Goal: Transaction & Acquisition: Subscribe to service/newsletter

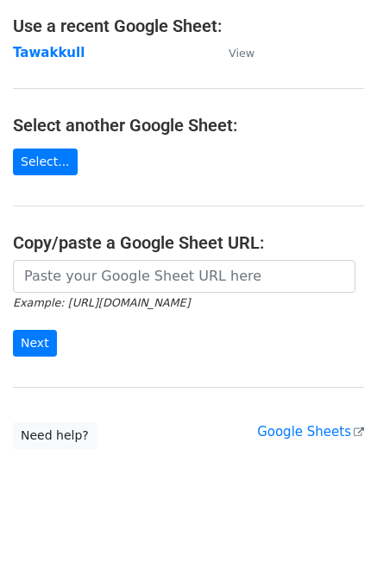
scroll to position [103, 0]
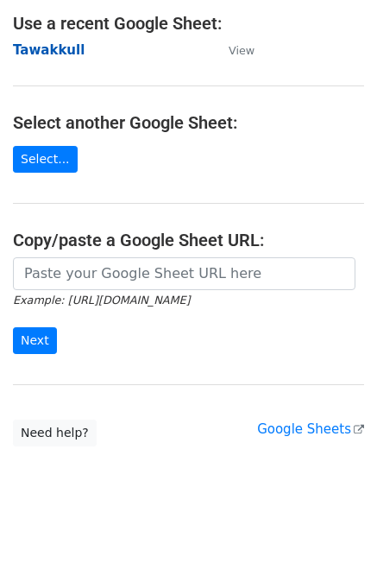
click at [60, 49] on strong "Tawakkull" at bounding box center [49, 50] width 72 height 16
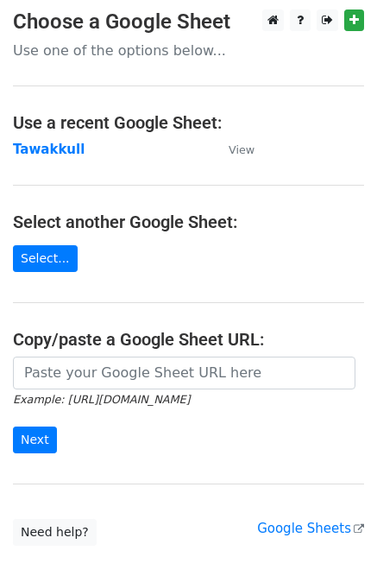
scroll to position [0, 0]
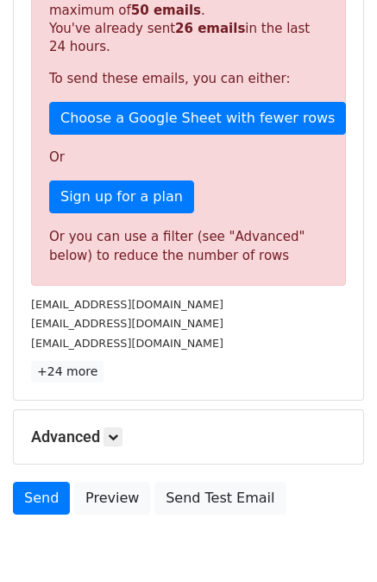
scroll to position [459, 0]
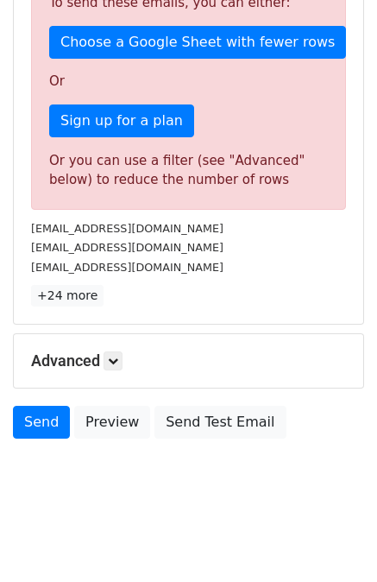
click at [228, 116] on p "Sign up for a plan" at bounding box center [188, 120] width 279 height 33
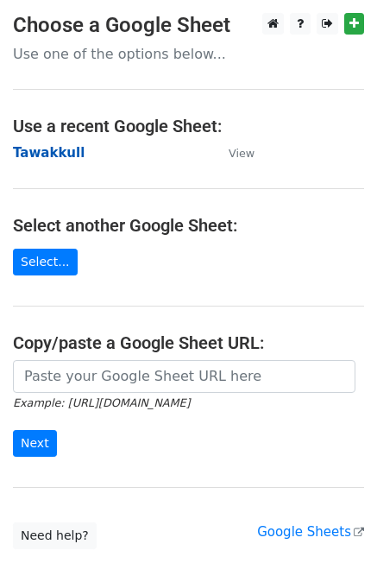
click at [47, 152] on strong "Tawakkull" at bounding box center [49, 153] width 72 height 16
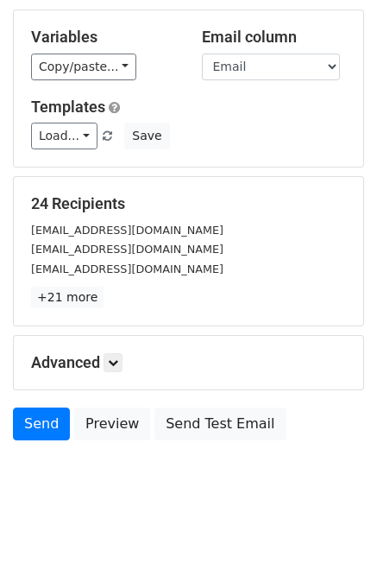
scroll to position [86, 0]
